Goal: Task Accomplishment & Management: Manage account settings

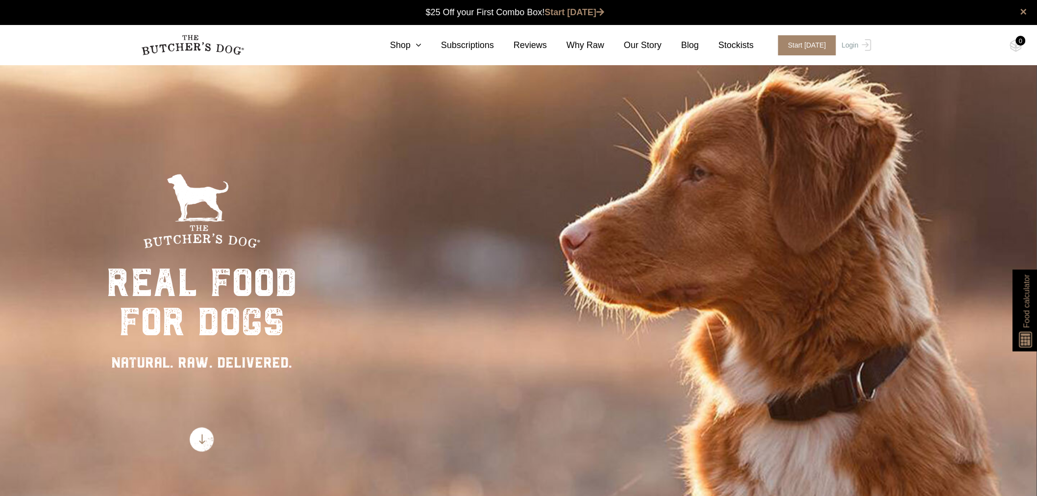
click at [852, 49] on link "Login" at bounding box center [855, 45] width 32 height 20
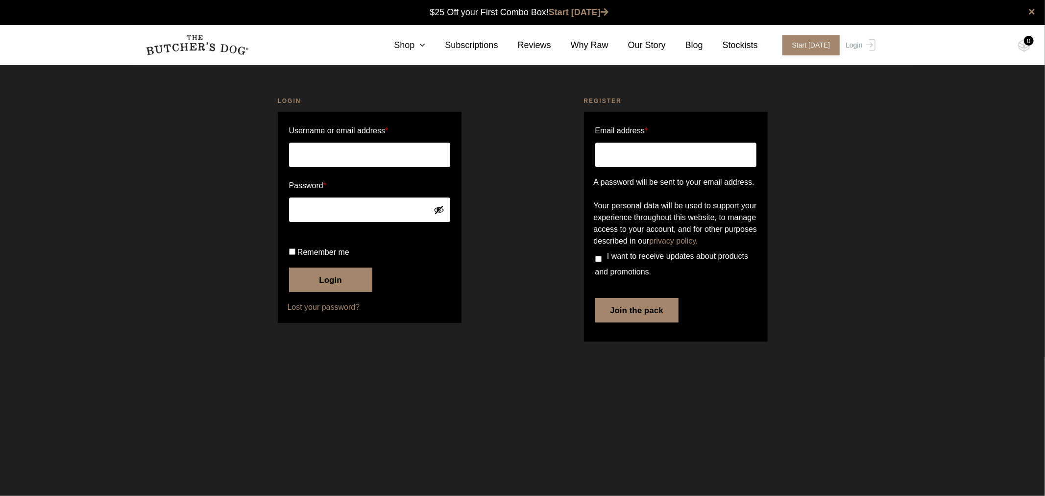
click at [379, 151] on input "Username or email address *" at bounding box center [369, 155] width 161 height 25
type input "[EMAIL_ADDRESS][DOMAIN_NAME]"
click at [325, 292] on button "Login" at bounding box center [330, 280] width 83 height 25
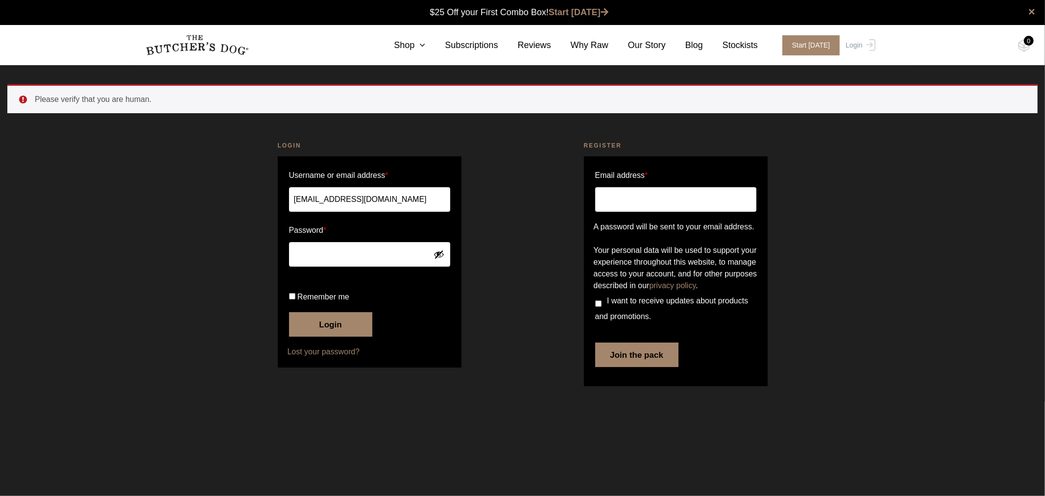
click at [333, 337] on button "Login" at bounding box center [330, 324] width 83 height 25
click at [335, 337] on button "Login" at bounding box center [330, 324] width 83 height 25
